Goal: Entertainment & Leisure: Consume media (video, audio)

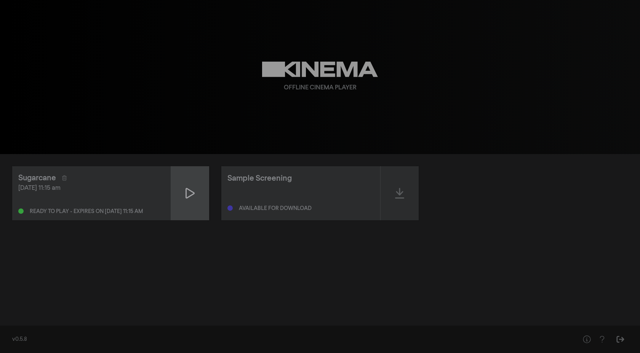
click at [187, 190] on icon at bounding box center [190, 193] width 9 height 12
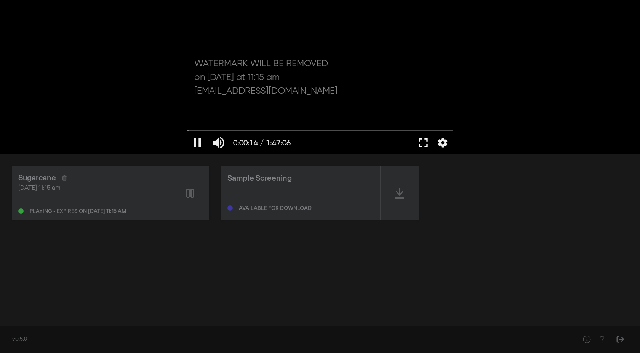
click at [424, 146] on button "fullscreen" at bounding box center [423, 142] width 21 height 23
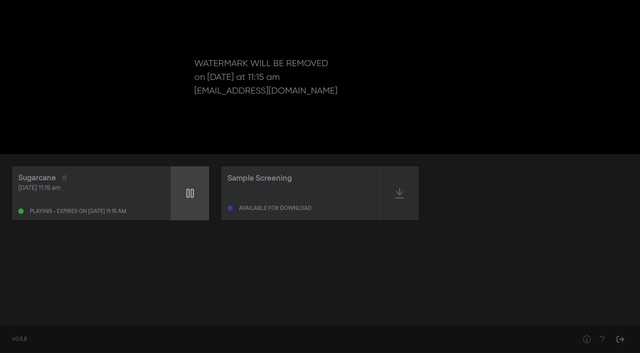
click at [188, 196] on icon at bounding box center [190, 193] width 8 height 12
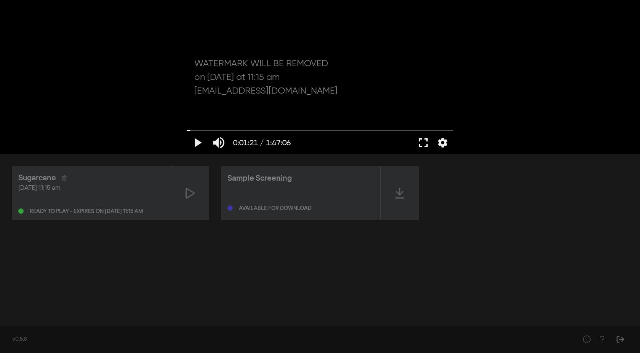
click at [423, 143] on button "fullscreen" at bounding box center [423, 142] width 21 height 23
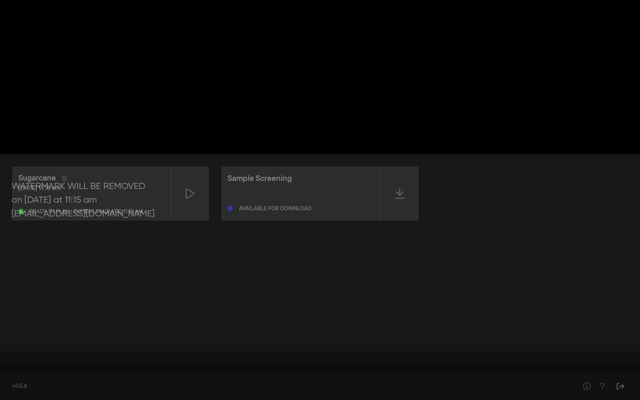
click at [627, 353] on button "settings" at bounding box center [626, 388] width 18 height 23
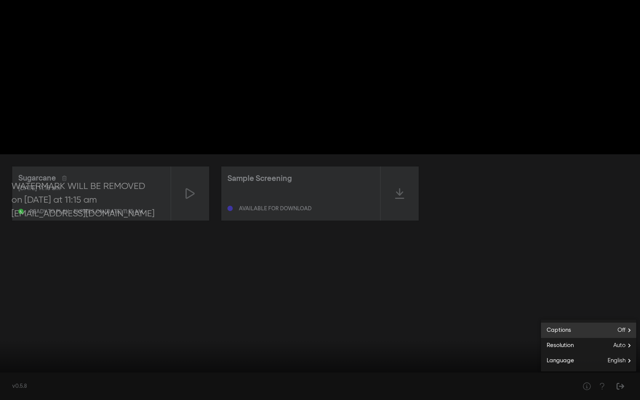
click at [626, 330] on span "Off" at bounding box center [626, 330] width 19 height 11
click at [560, 350] on span "English" at bounding box center [565, 351] width 18 height 9
click at [567, 276] on div at bounding box center [320, 200] width 640 height 400
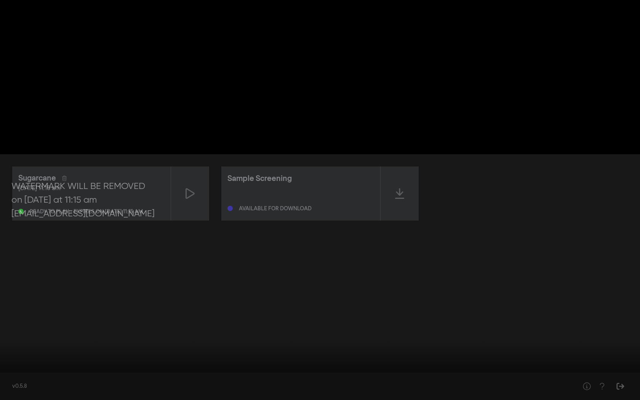
click at [13, 353] on button "play_arrow" at bounding box center [14, 388] width 21 height 23
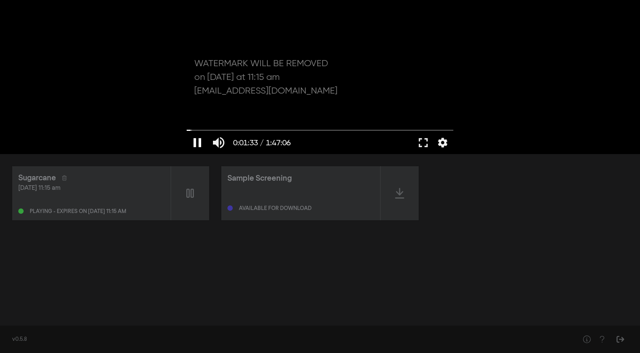
click at [197, 141] on button "pause" at bounding box center [197, 142] width 21 height 23
type input "93.837426"
